Goal: Transaction & Acquisition: Purchase product/service

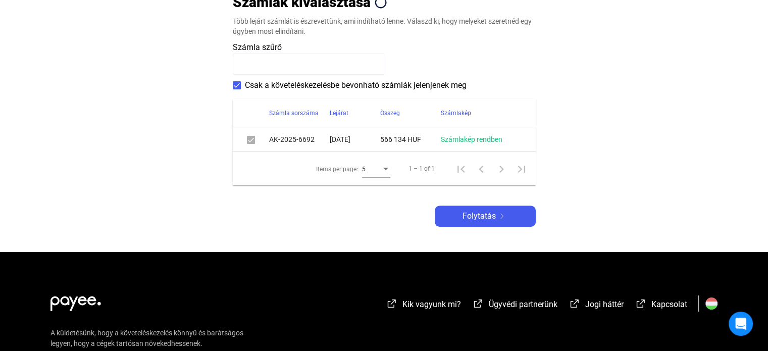
scroll to position [539, 0]
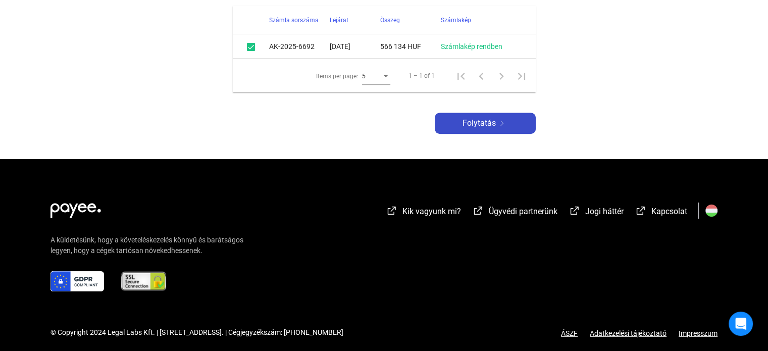
click at [495, 123] on span "Folytatás" at bounding box center [479, 123] width 33 height 12
click at [485, 125] on span "Folytatás" at bounding box center [479, 123] width 33 height 12
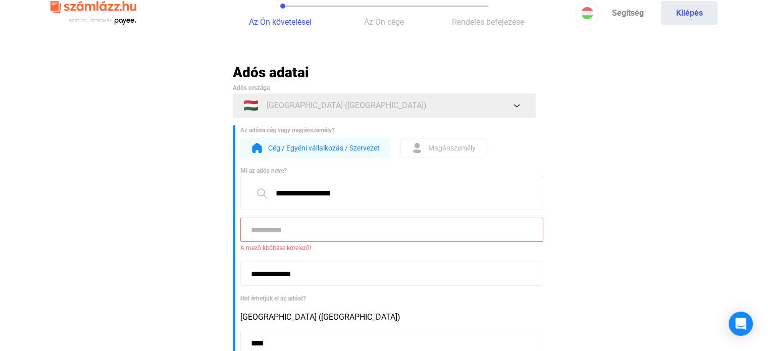
scroll to position [147, 0]
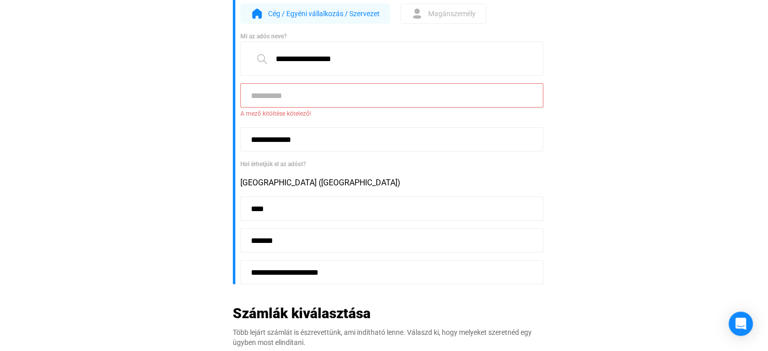
click at [279, 97] on input at bounding box center [391, 95] width 303 height 24
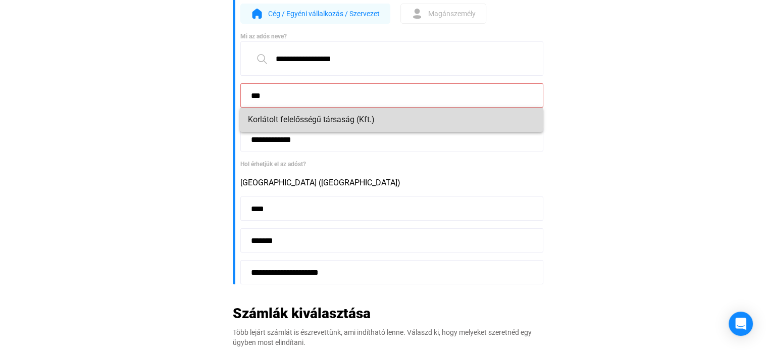
click at [319, 118] on span "Korlátolt felelősségű társaság (Kft.)" at bounding box center [391, 120] width 287 height 12
type input "**********"
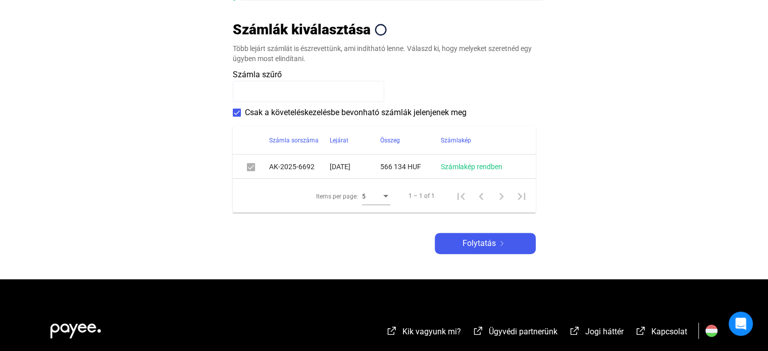
scroll to position [412, 0]
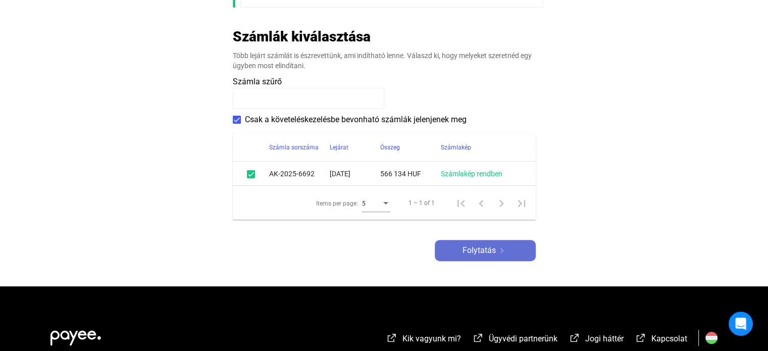
click at [473, 251] on span "Folytatás" at bounding box center [479, 251] width 33 height 12
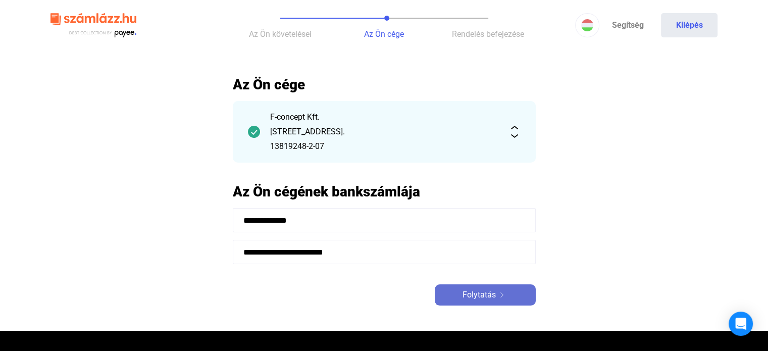
click at [495, 296] on div "Folytatás" at bounding box center [485, 295] width 95 height 12
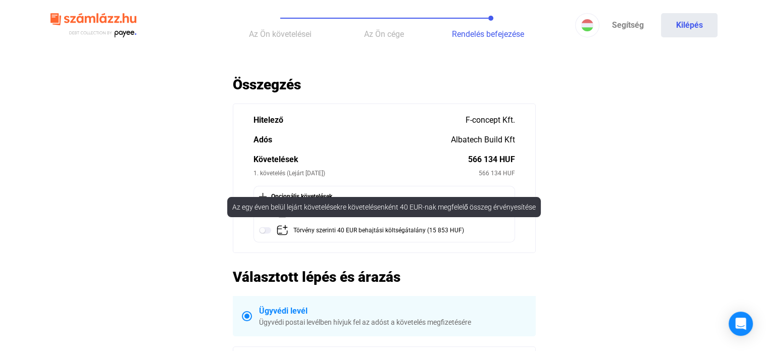
click at [267, 229] on img at bounding box center [265, 230] width 12 height 12
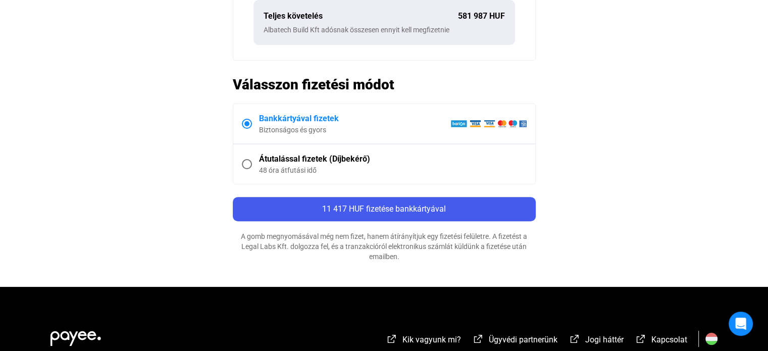
scroll to position [404, 0]
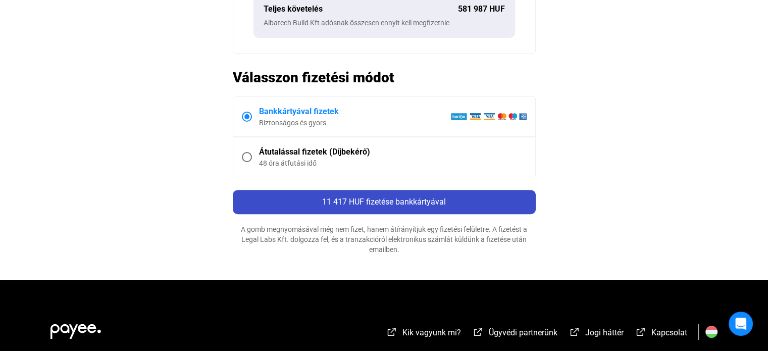
click at [400, 202] on span "11 417 HUF fizetése bankkártyával" at bounding box center [384, 202] width 124 height 10
